Goal: Task Accomplishment & Management: Manage account settings

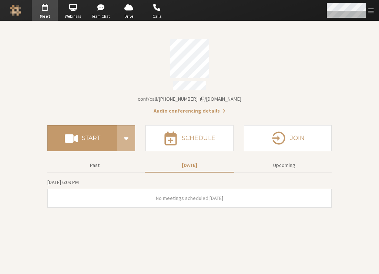
click at [372, 14] on span "Open menu" at bounding box center [371, 10] width 6 height 7
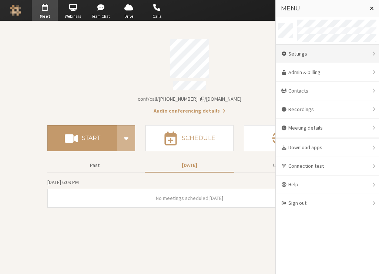
click at [328, 51] on div "Settings" at bounding box center [327, 54] width 103 height 19
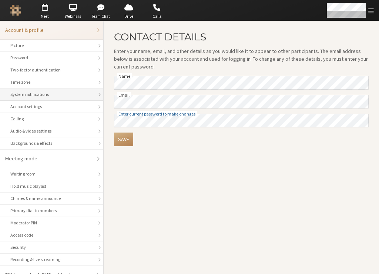
click at [43, 96] on div "System notifications" at bounding box center [51, 94] width 83 height 7
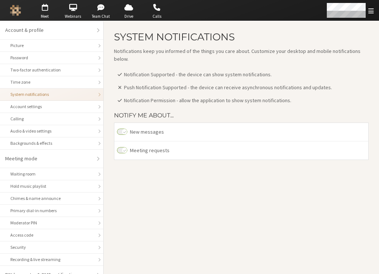
click at [138, 84] on span "Push Notification Supported - the device can receive asynchronous notifications…" at bounding box center [228, 87] width 208 height 7
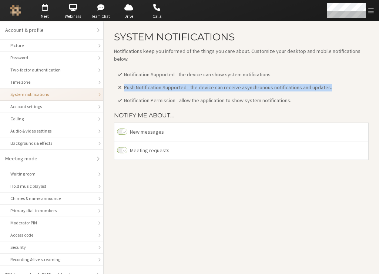
click at [138, 84] on span "Push Notification Supported - the device can receive asynchronous notifications…" at bounding box center [228, 87] width 208 height 7
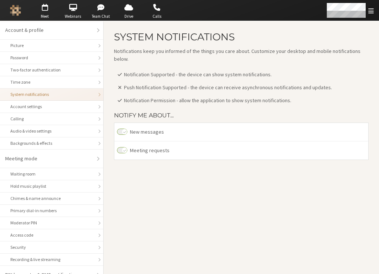
click at [118, 85] on span at bounding box center [120, 88] width 6 height 6
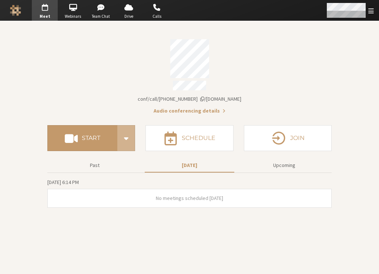
click at [373, 11] on span "Open menu" at bounding box center [371, 10] width 6 height 7
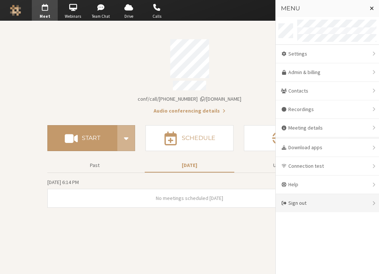
click at [318, 203] on div "Sign out" at bounding box center [327, 203] width 103 height 18
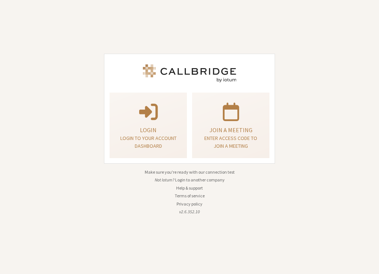
click at [199, 180] on button "Login to another company" at bounding box center [200, 180] width 50 height 7
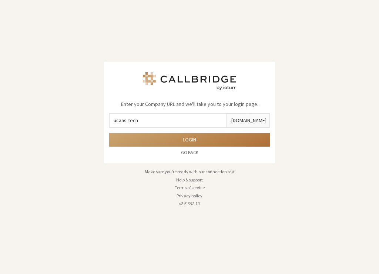
type input "ucaas-tech"
click at [174, 140] on button "Login" at bounding box center [189, 140] width 161 height 14
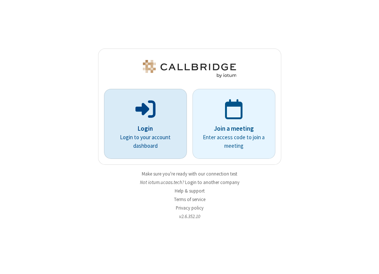
click at [174, 140] on p "Login to your account dashboard" at bounding box center [145, 141] width 62 height 17
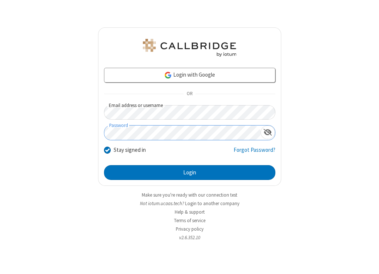
click at [104, 165] on button "Login" at bounding box center [189, 172] width 171 height 15
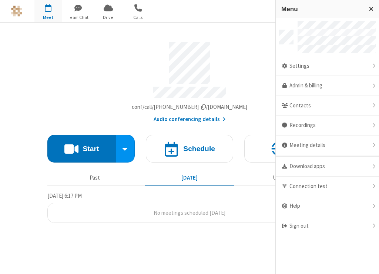
click at [228, 261] on section "Meeting link [DOMAIN_NAME]/conf/call/9137009 Audio conferencing details Start S…" at bounding box center [189, 148] width 379 height 251
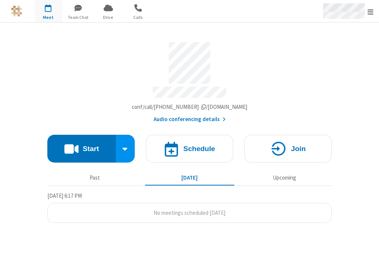
click at [367, 11] on div "Open menu" at bounding box center [347, 11] width 63 height 22
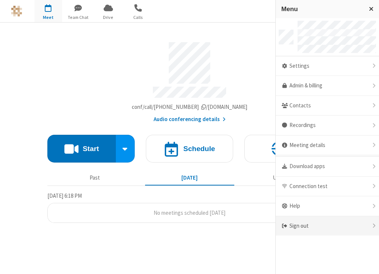
click at [319, 222] on div "Sign out" at bounding box center [327, 226] width 103 height 20
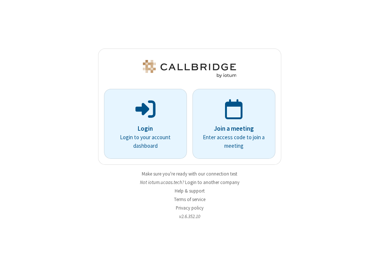
click at [266, 216] on li "v2.6.352.10" at bounding box center [189, 216] width 183 height 7
click at [314, 148] on div "Login Login to your account dashboard Join a meeting Enter access code to join …" at bounding box center [189, 137] width 379 height 274
click at [193, 243] on div "Login Login to your account dashboard Join a meeting Enter access code to join …" at bounding box center [190, 137] width 194 height 263
click at [201, 184] on button "Login to another company" at bounding box center [212, 182] width 54 height 7
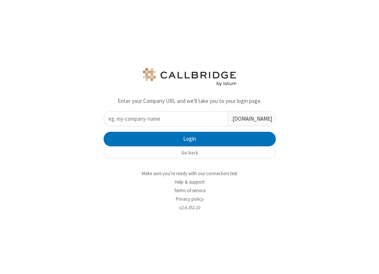
click at [170, 115] on input "text" at bounding box center [166, 118] width 124 height 14
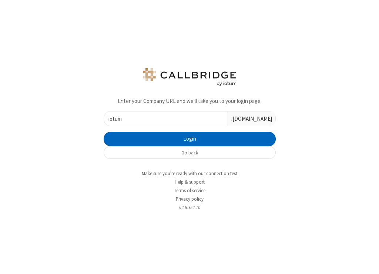
type input "iotum"
click at [163, 138] on button "Login" at bounding box center [190, 139] width 172 height 15
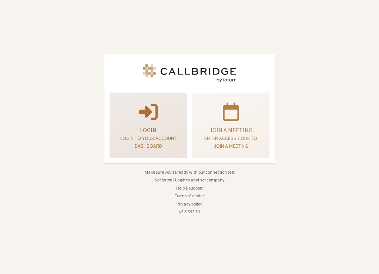
click at [163, 138] on p "Login to your account dashboard" at bounding box center [148, 142] width 59 height 16
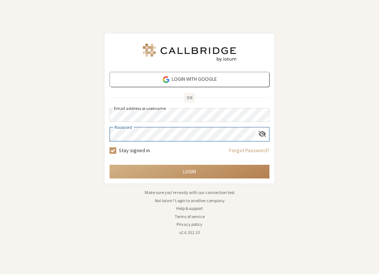
click at [110, 165] on button "Login" at bounding box center [190, 172] width 160 height 14
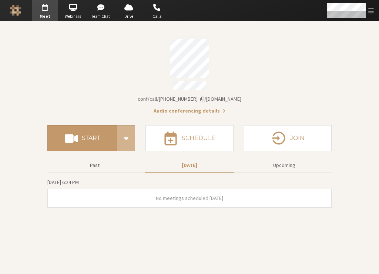
click at [286, 247] on section "Meeting link iotum.callbridge.rocks/conf/call/9168685 Audio conferencing detail…" at bounding box center [189, 147] width 379 height 253
click at [99, 52] on div "Account details" at bounding box center [189, 58] width 284 height 39
click at [334, 19] on div "Open menu" at bounding box center [350, 10] width 59 height 21
click at [371, 14] on span "Open menu" at bounding box center [371, 10] width 6 height 7
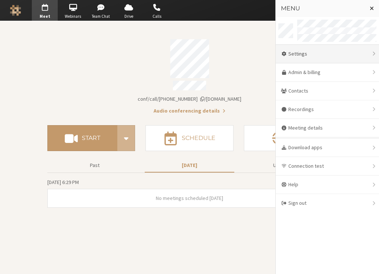
click at [316, 56] on div "Settings" at bounding box center [327, 54] width 103 height 19
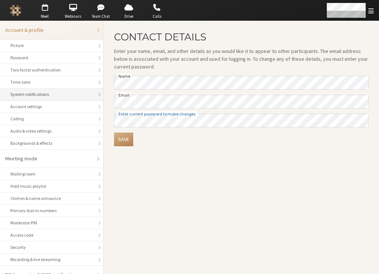
click at [65, 96] on div "System notifications" at bounding box center [51, 94] width 83 height 7
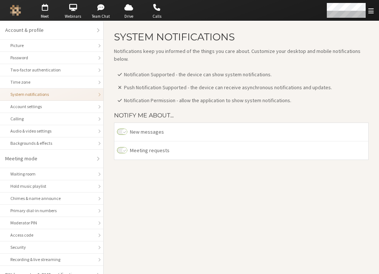
click at [120, 85] on span at bounding box center [120, 88] width 6 height 6
click at [168, 84] on span "Push Notification Supported - the device can receive asynchronous notifications…" at bounding box center [228, 87] width 208 height 7
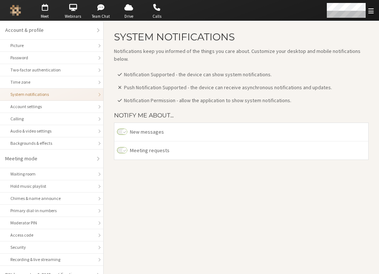
click at [154, 191] on main "System notifications Notifications keep you informed of the things you care abo…" at bounding box center [242, 147] width 276 height 253
